Goal: Transaction & Acquisition: Obtain resource

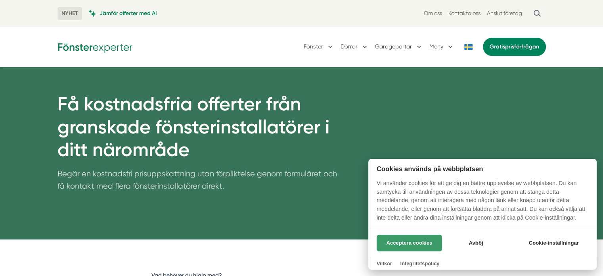
click at [404, 244] on button "Acceptera cookies" at bounding box center [409, 242] width 65 height 17
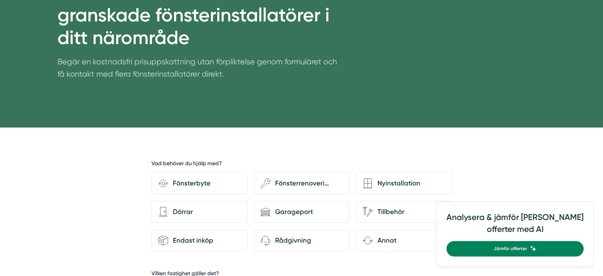
scroll to position [127, 0]
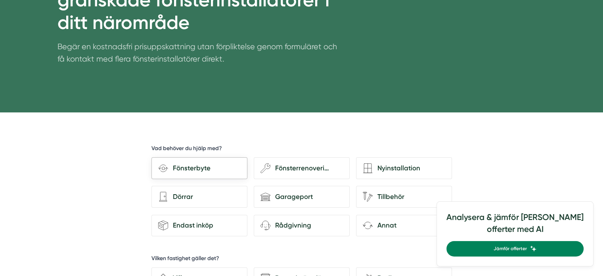
click at [198, 166] on div "Fönsterbyte" at bounding box center [204, 168] width 73 height 11
click at [0, 0] on input "Fönsterbyte" at bounding box center [0, 0] width 0 height 0
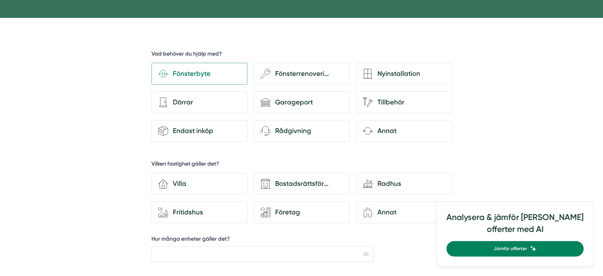
scroll to position [222, 0]
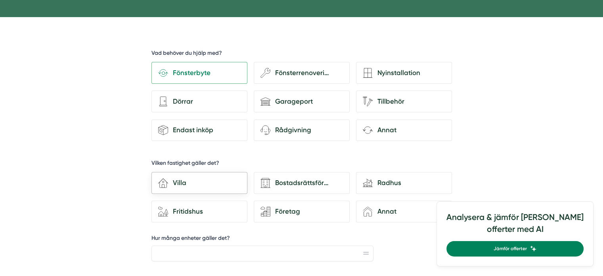
click at [182, 179] on div "Villa" at bounding box center [204, 182] width 73 height 11
click at [0, 0] on input "house-3 Villa" at bounding box center [0, 0] width 0 height 0
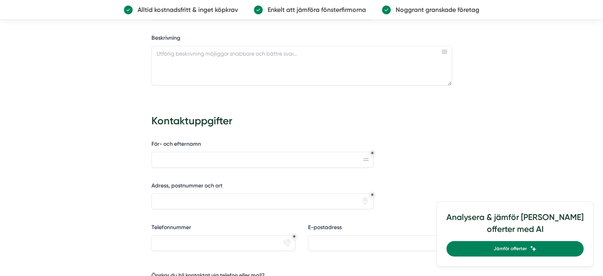
scroll to position [704, 0]
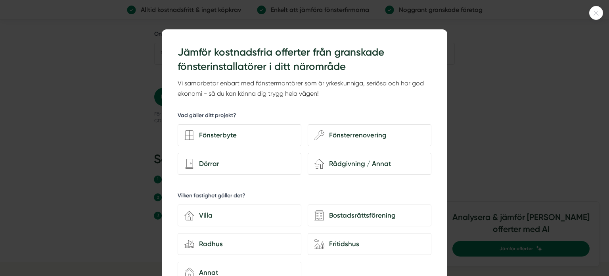
click at [603, 180] on html "NYHET Jämför offerter med AI Om oss Kontakta oss Anslut företag Fönster Dörrar …" at bounding box center [304, 38] width 609 height 1485
click at [596, 15] on div at bounding box center [596, 13] width 14 height 14
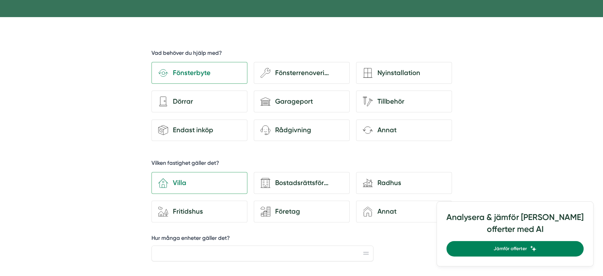
scroll to position [0, 0]
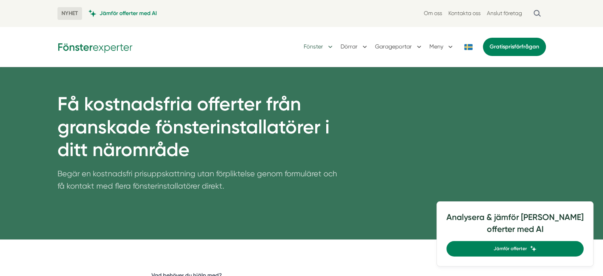
click at [332, 43] on button "Fönster" at bounding box center [319, 46] width 31 height 21
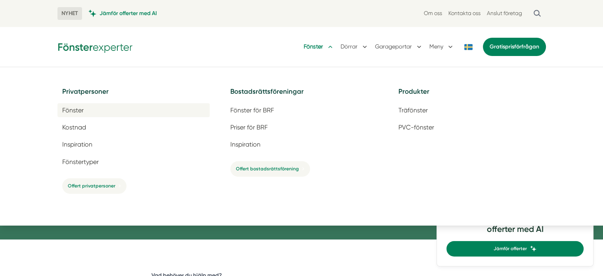
click at [75, 109] on span "Fönster" at bounding box center [72, 110] width 21 height 8
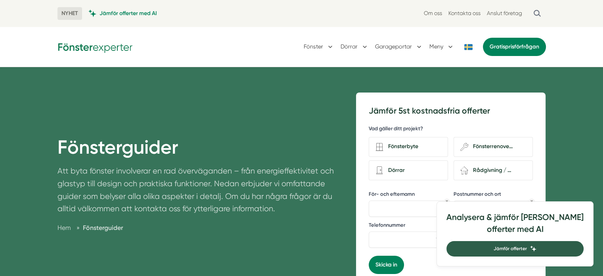
click at [527, 245] on span "Jämför offerter" at bounding box center [510, 249] width 33 height 8
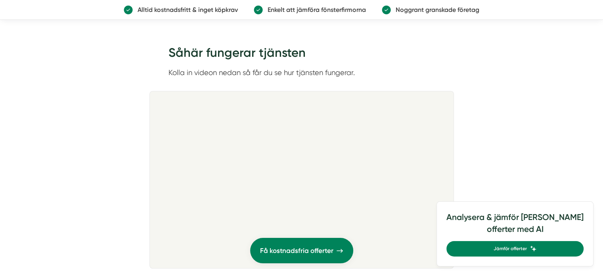
scroll to position [476, 0]
